Goal: Find specific page/section: Find specific page/section

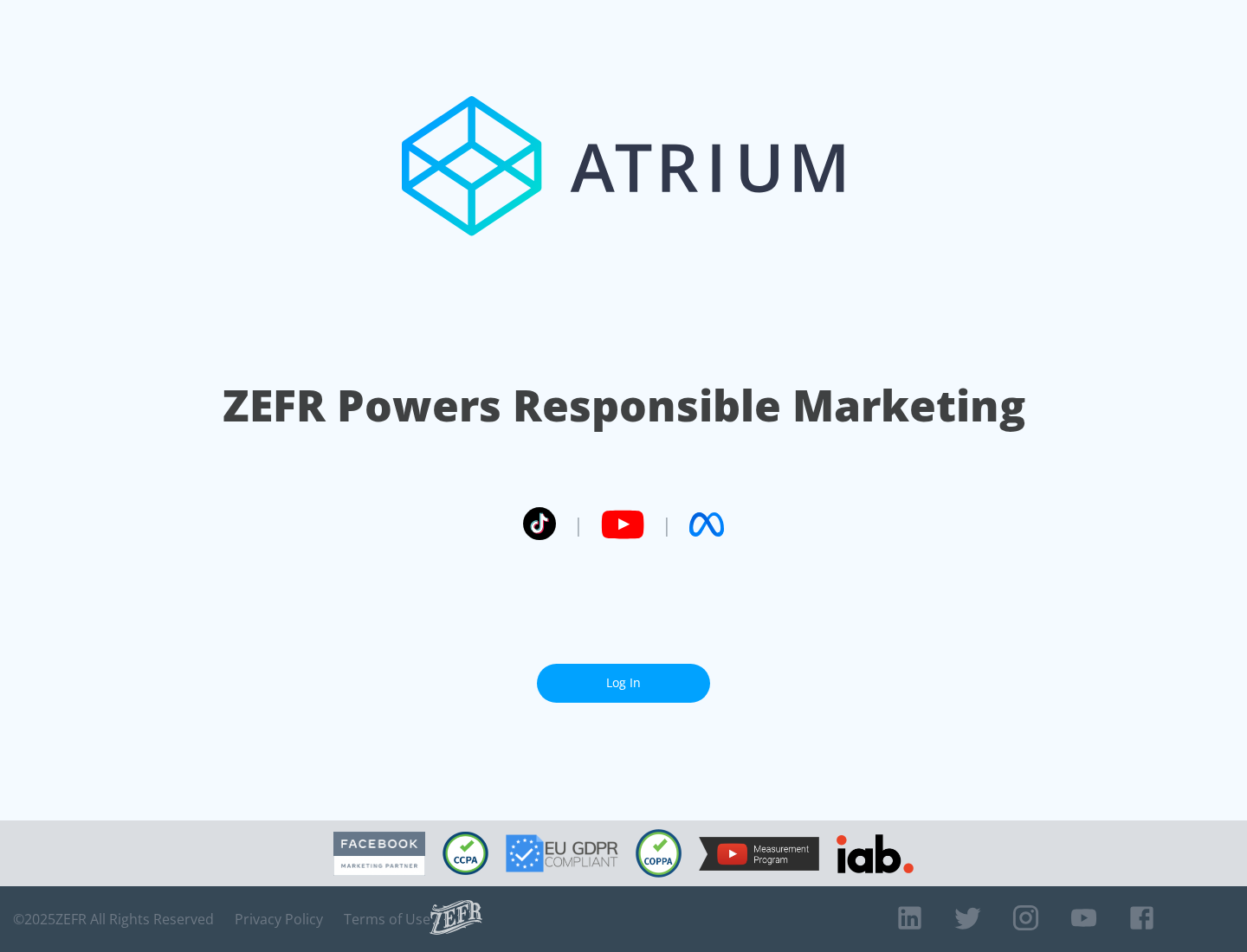
click at [624, 676] on link "Log In" at bounding box center [623, 682] width 173 height 39
